Goal: Register for event/course

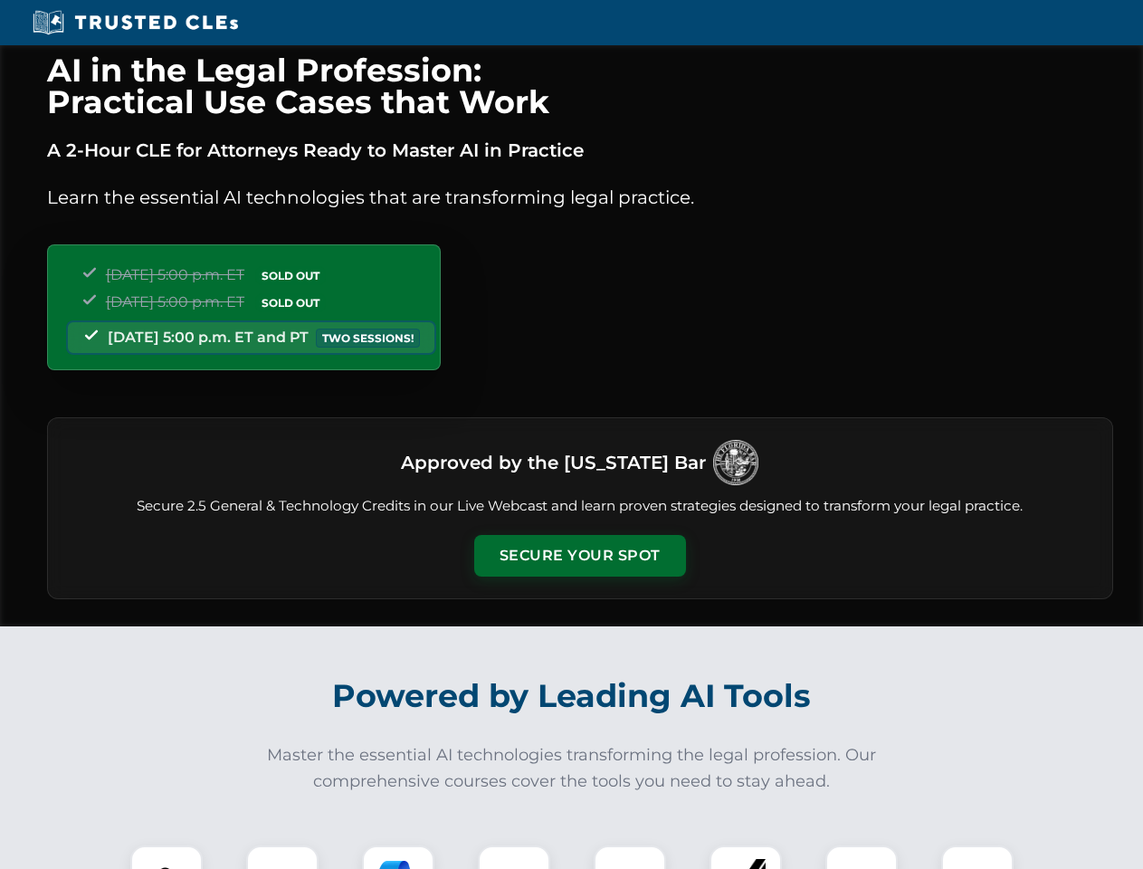
click at [579, 556] on button "Secure Your Spot" at bounding box center [580, 556] width 212 height 42
click at [167, 857] on img at bounding box center [166, 881] width 52 height 52
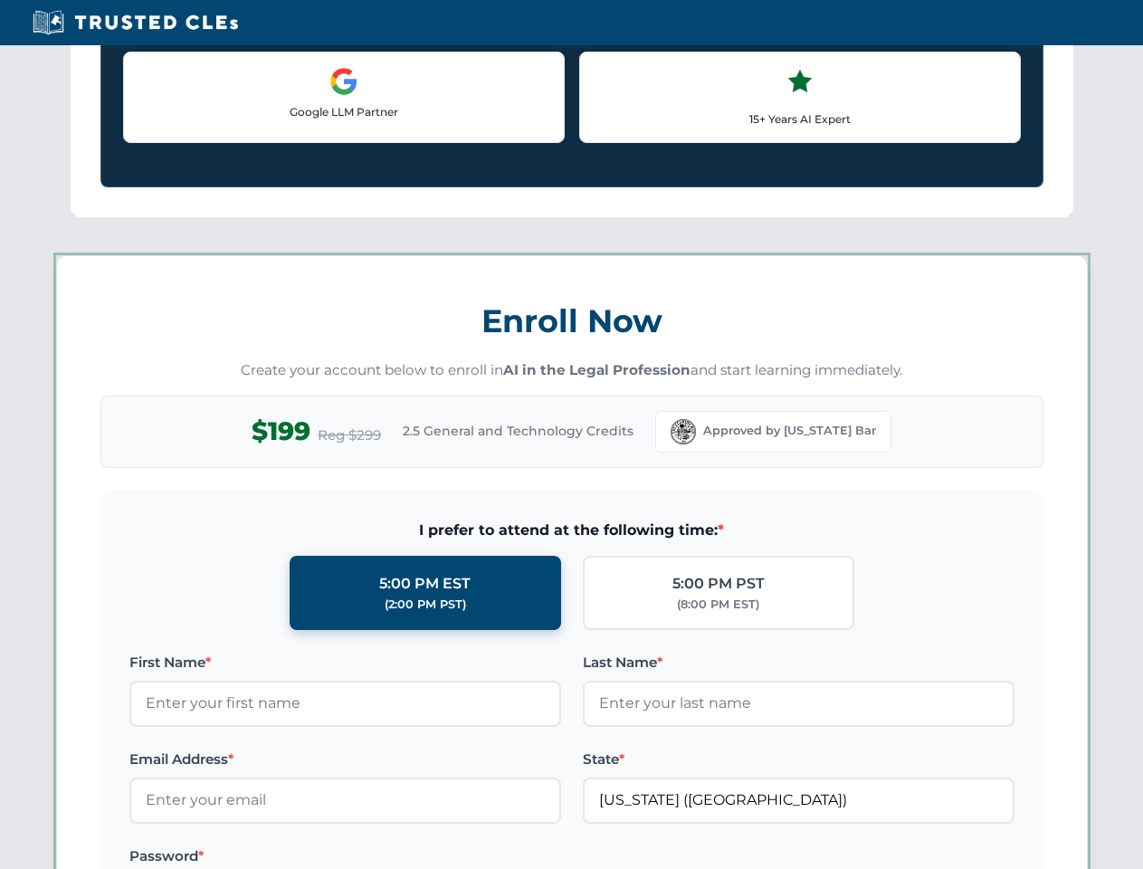
click at [398, 857] on label "Password *" at bounding box center [345, 856] width 432 height 22
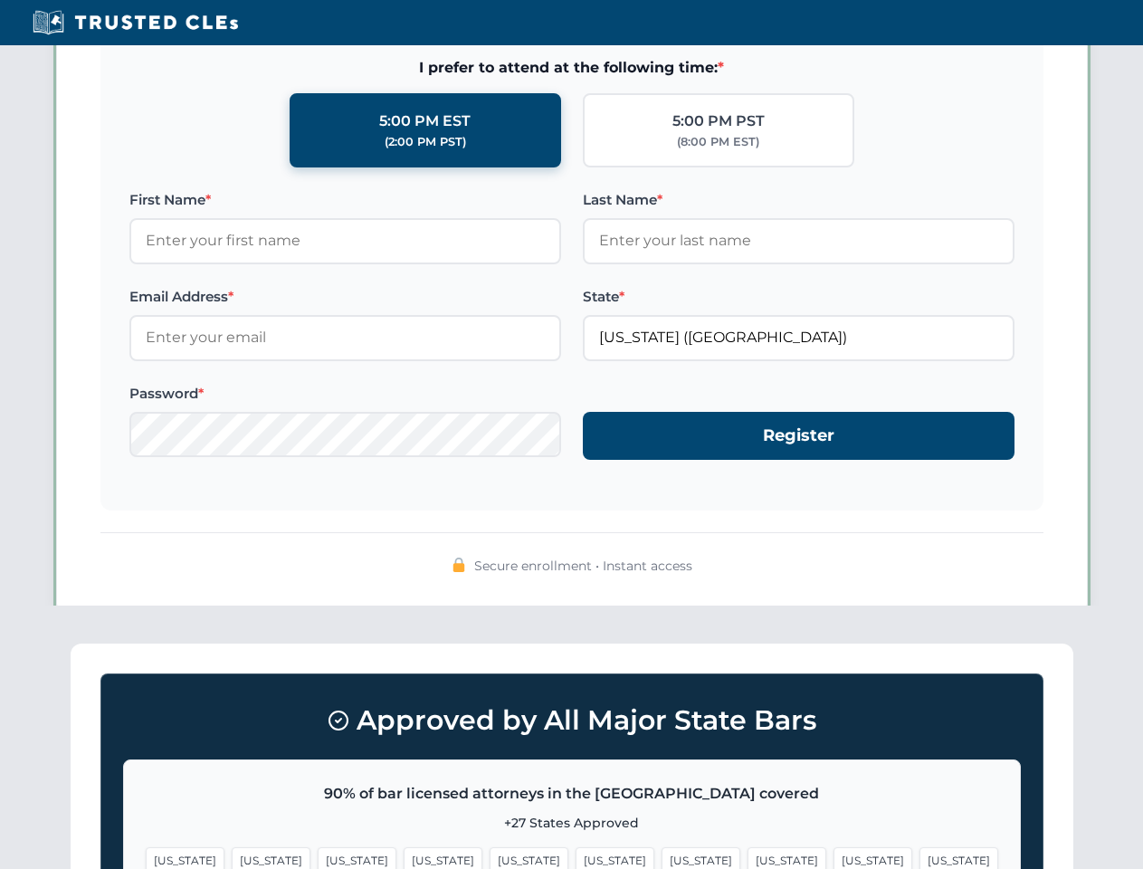
click at [833, 857] on span "[US_STATE]" at bounding box center [872, 860] width 79 height 26
